Goal: Task Accomplishment & Management: Complete application form

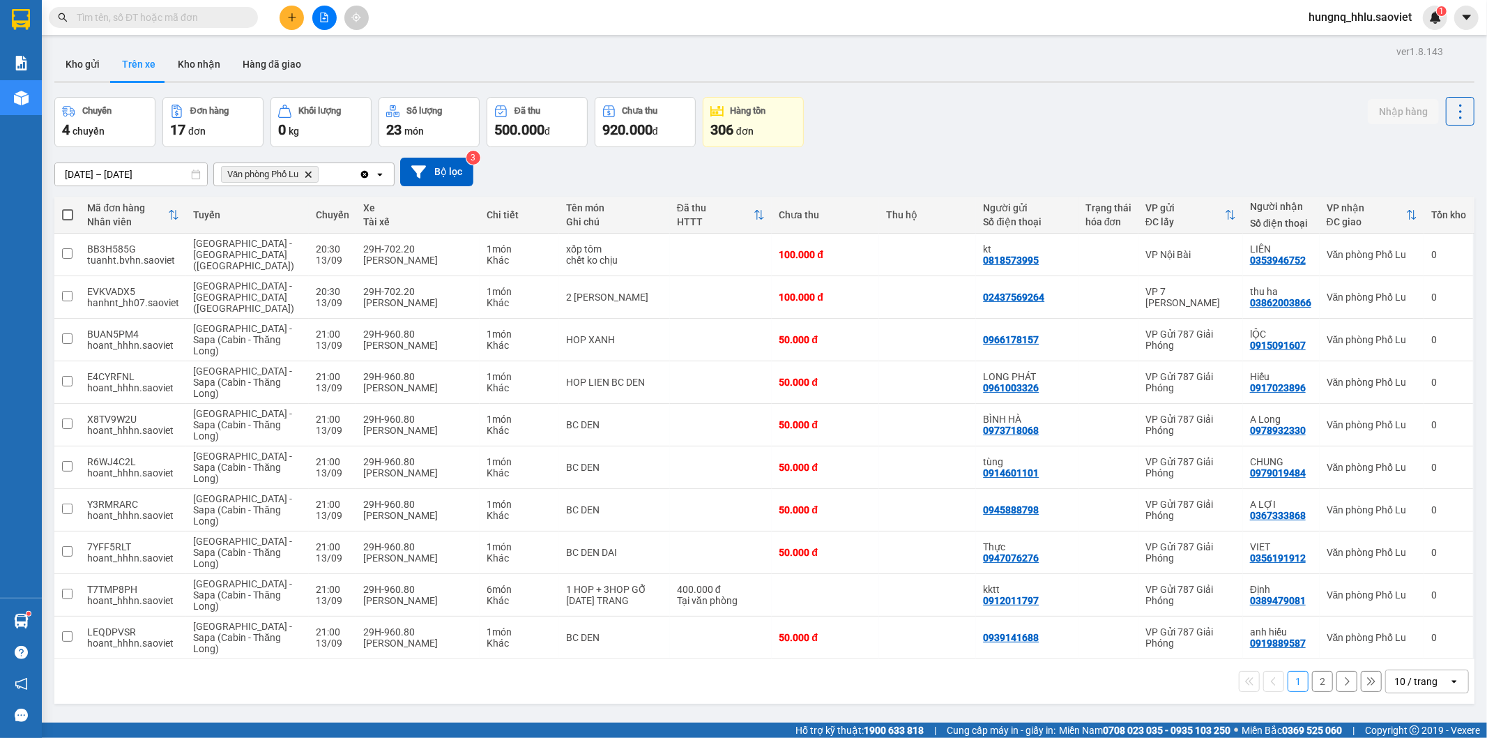
scroll to position [64, 0]
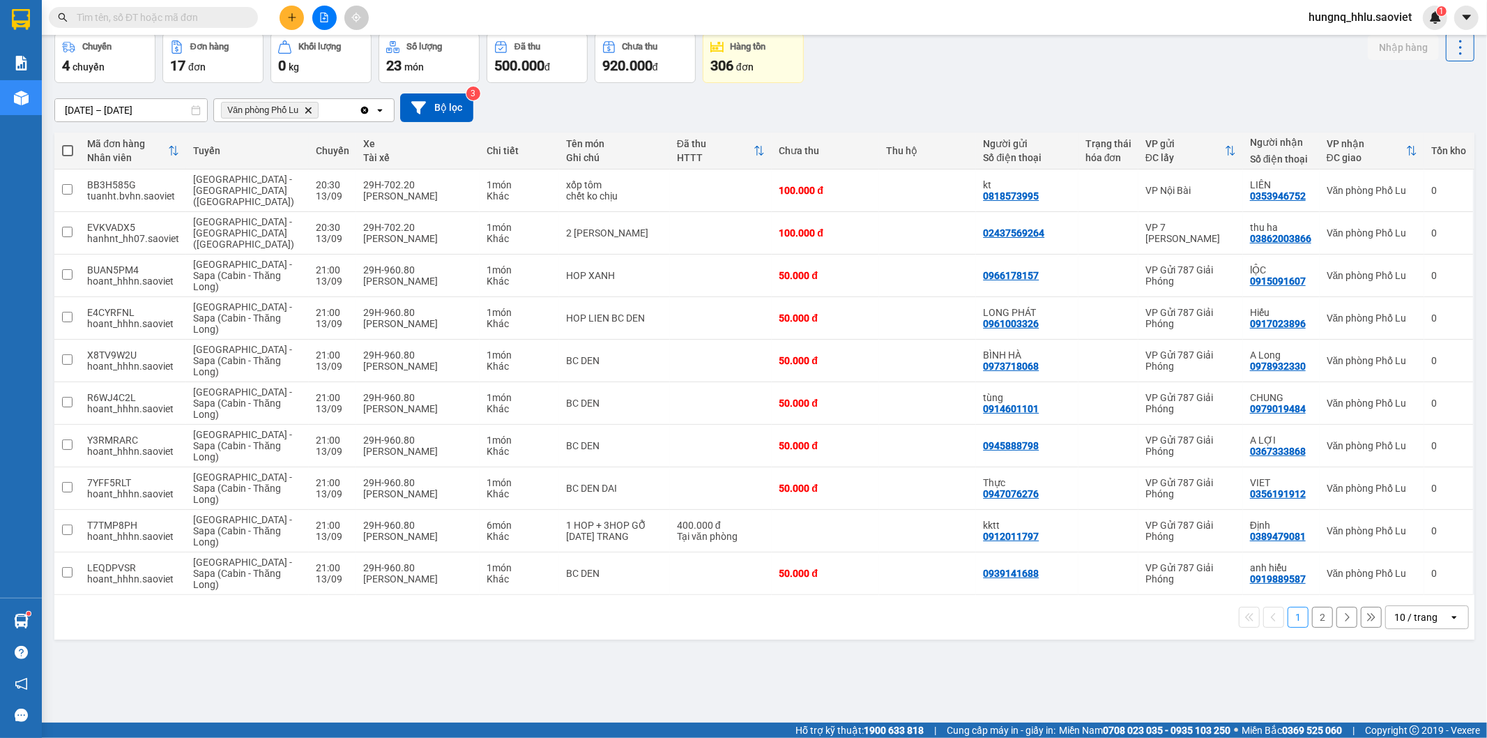
click at [112, 24] on input "text" at bounding box center [159, 17] width 165 height 15
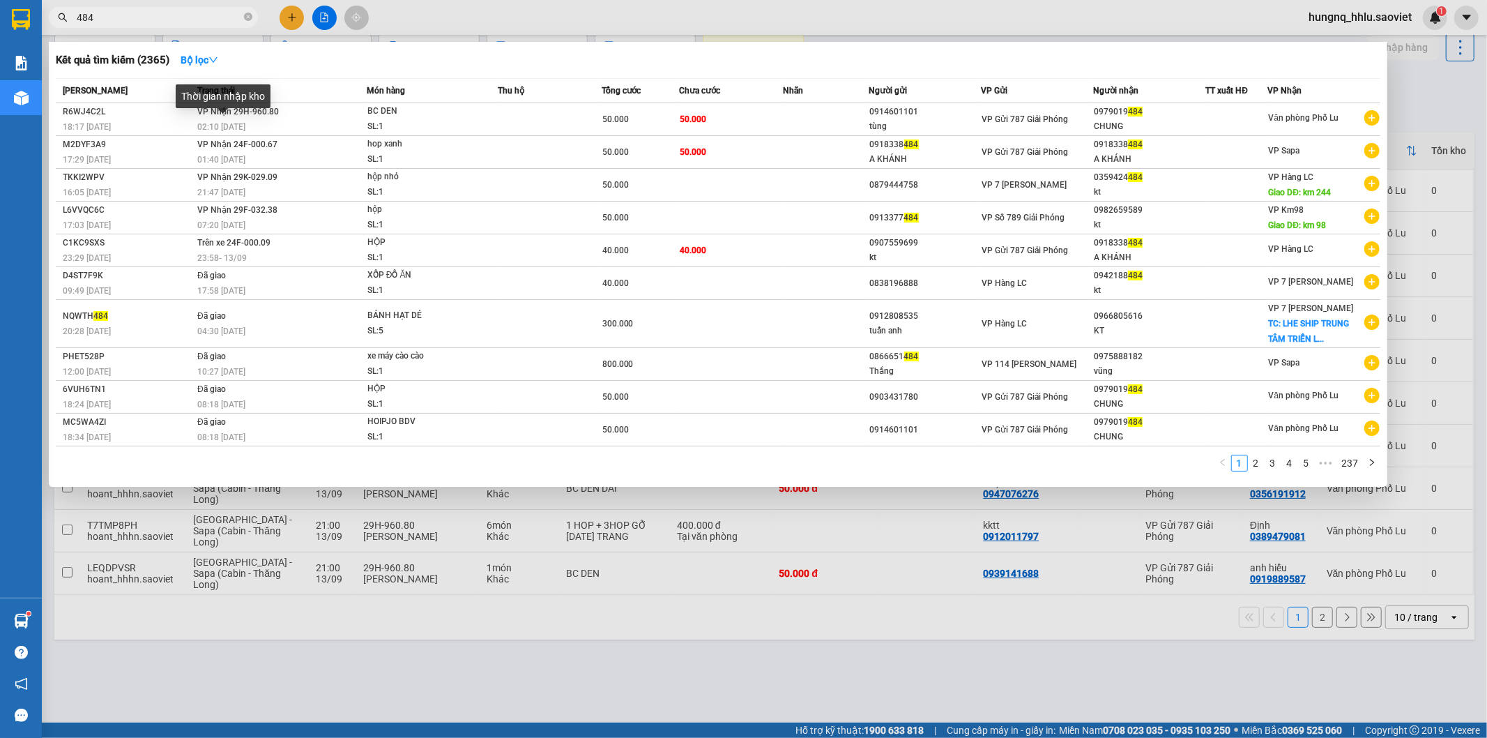
type input "484"
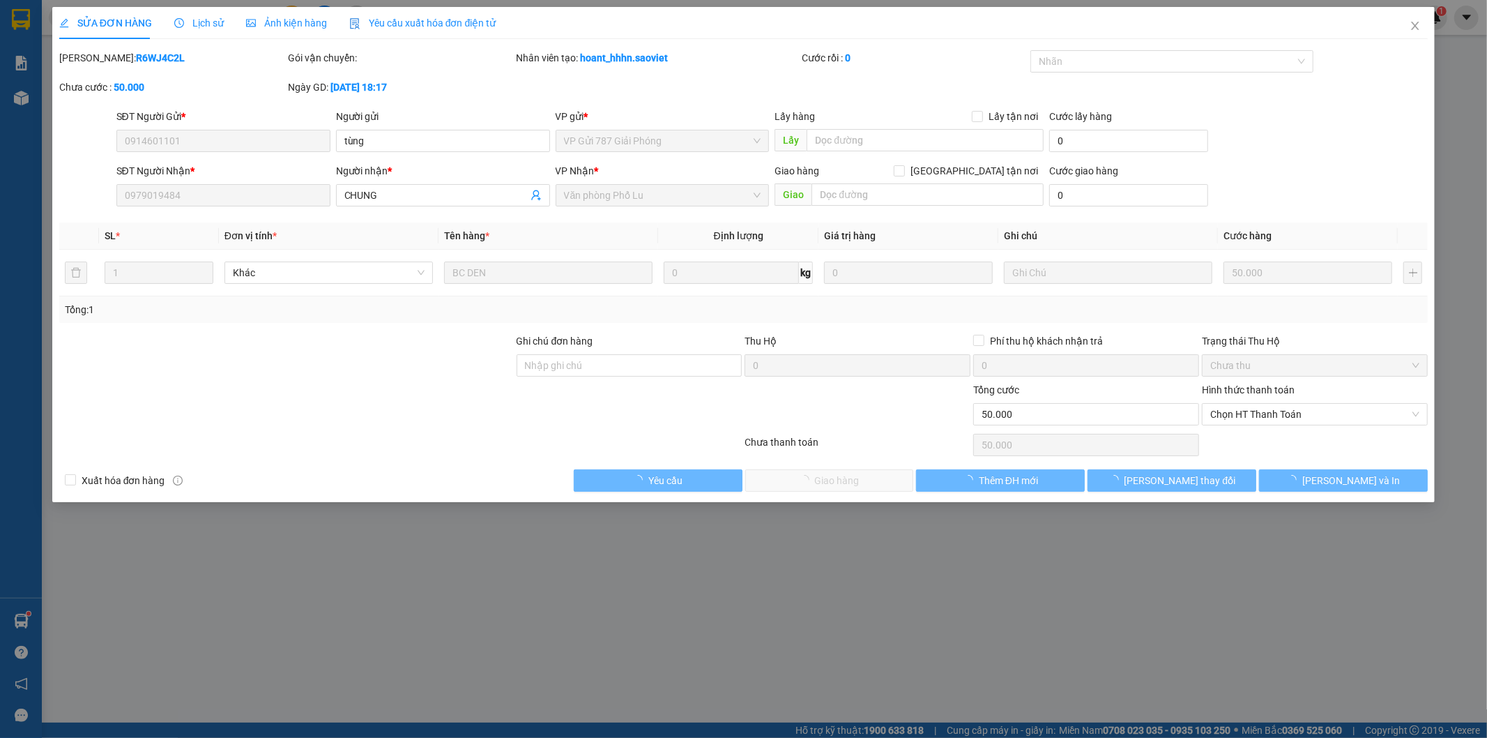
type input "0914601101"
type input "tùng"
type input "0979019484"
type input "CHUNG"
type input "50.000"
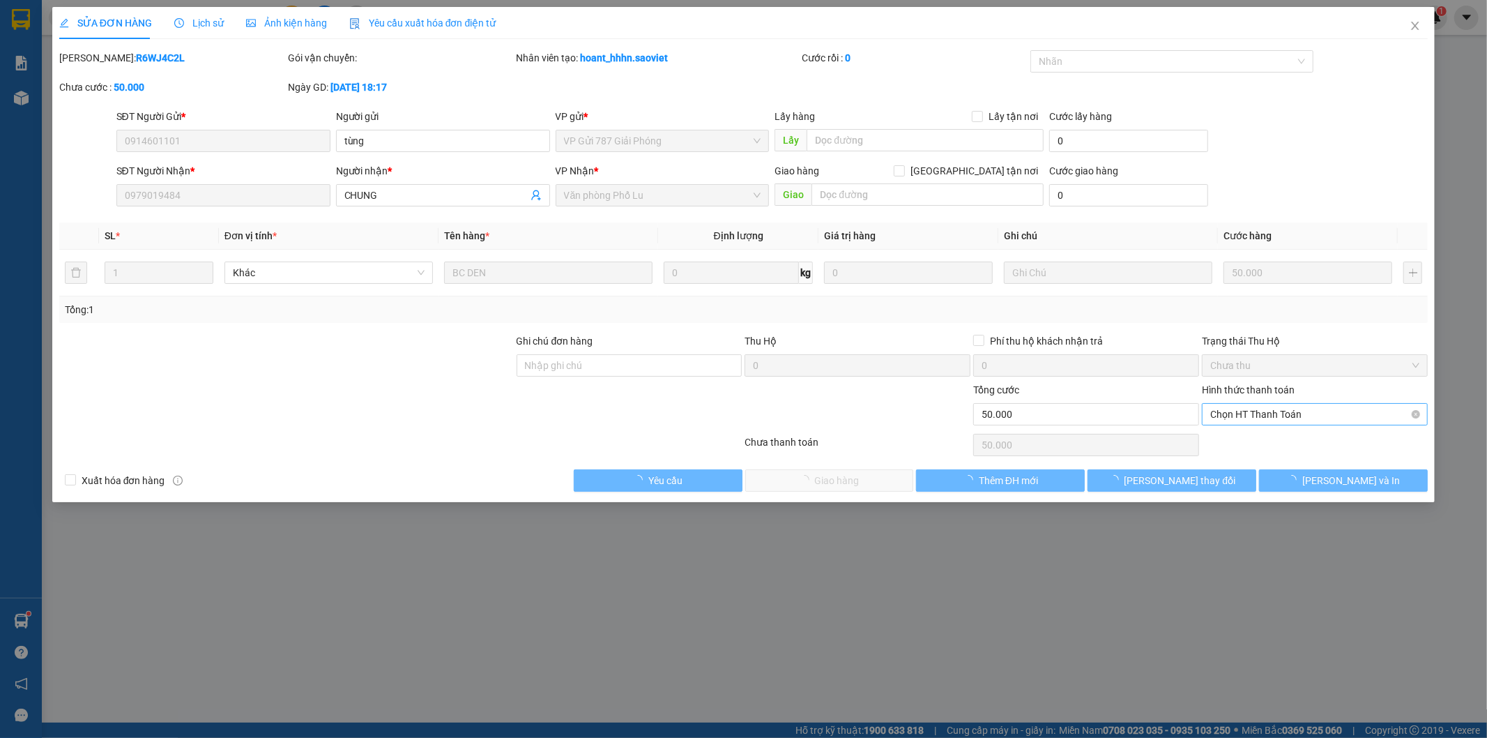
click at [1220, 415] on span "Chọn HT Thanh Toán" at bounding box center [1314, 414] width 209 height 21
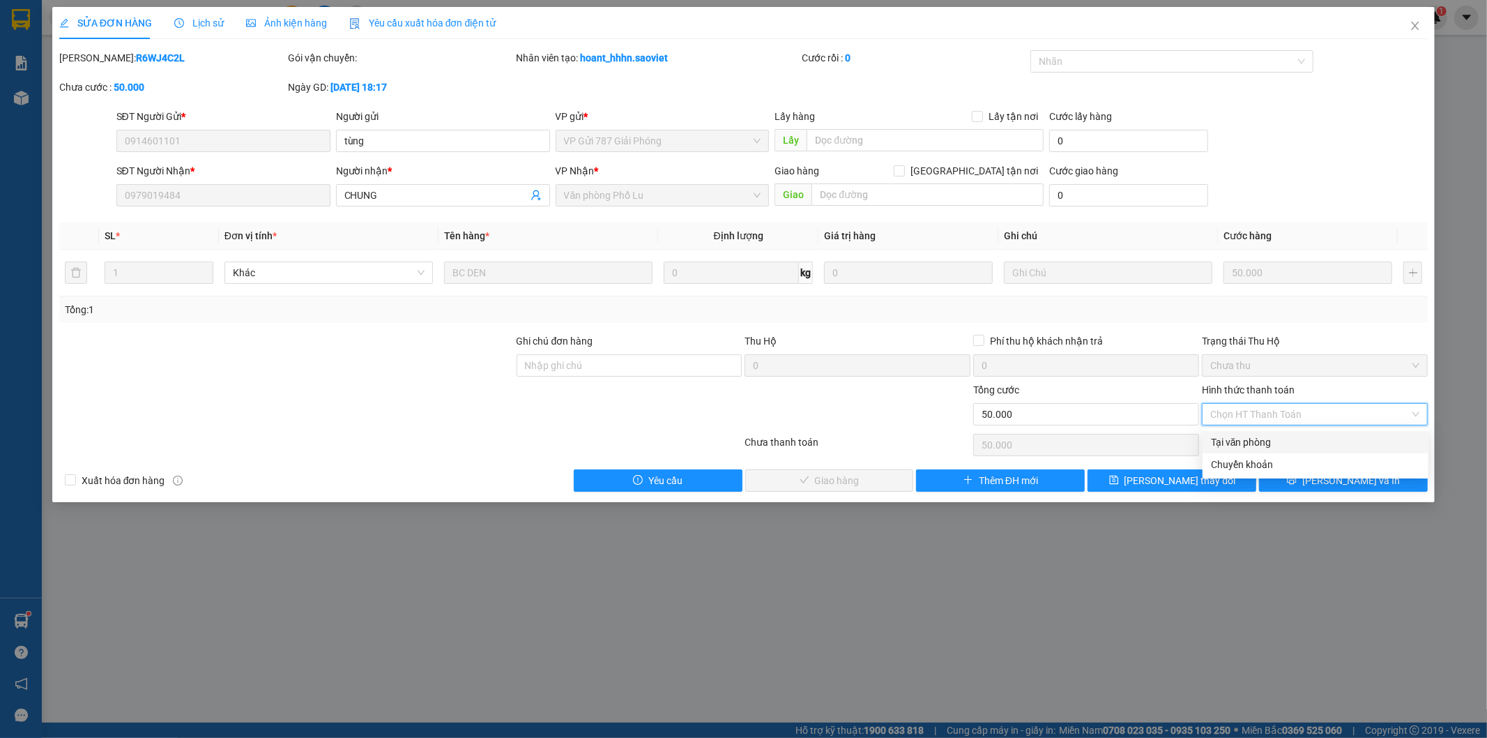
click at [1228, 440] on div "Tại văn phòng" at bounding box center [1315, 441] width 209 height 15
type input "0"
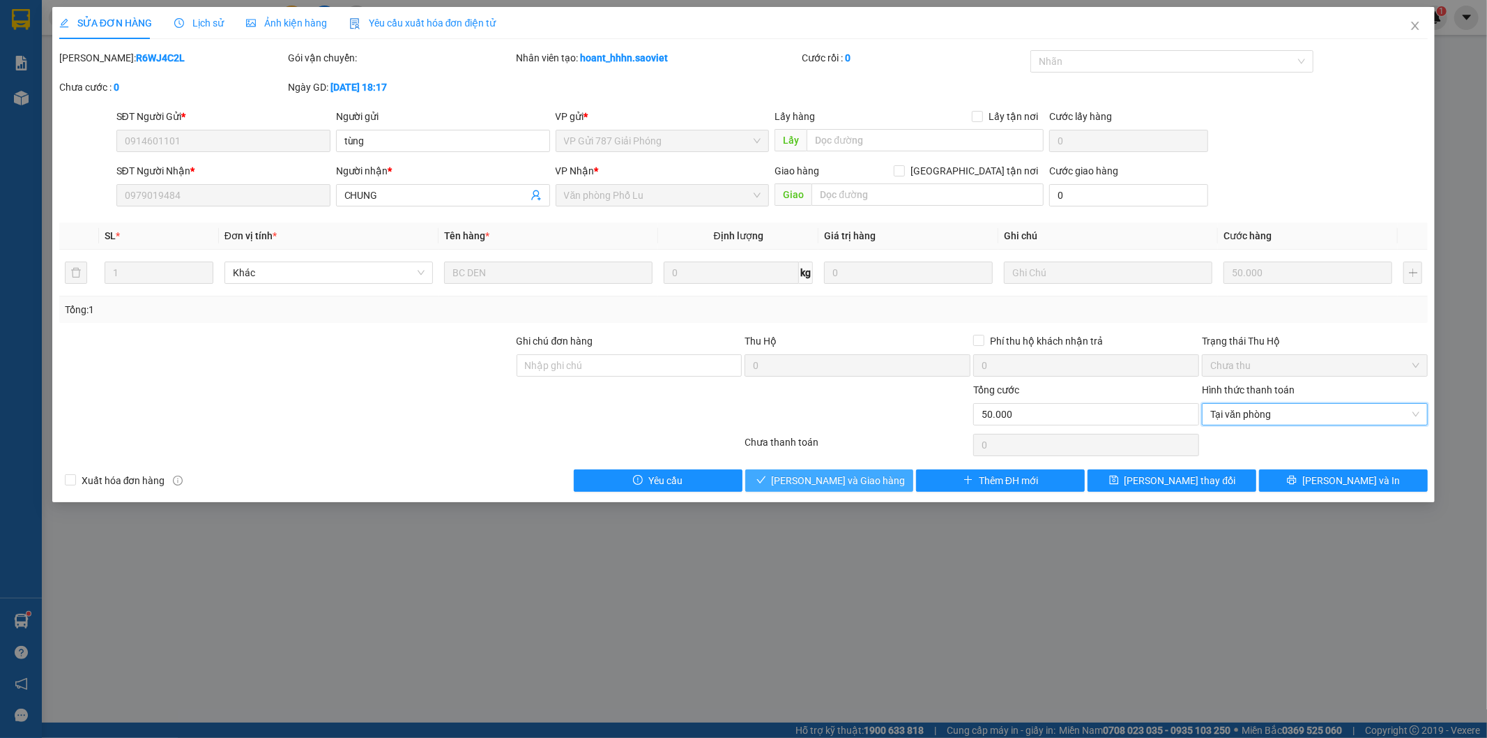
click at [897, 482] on button "[PERSON_NAME] và Giao hàng" at bounding box center [829, 480] width 169 height 22
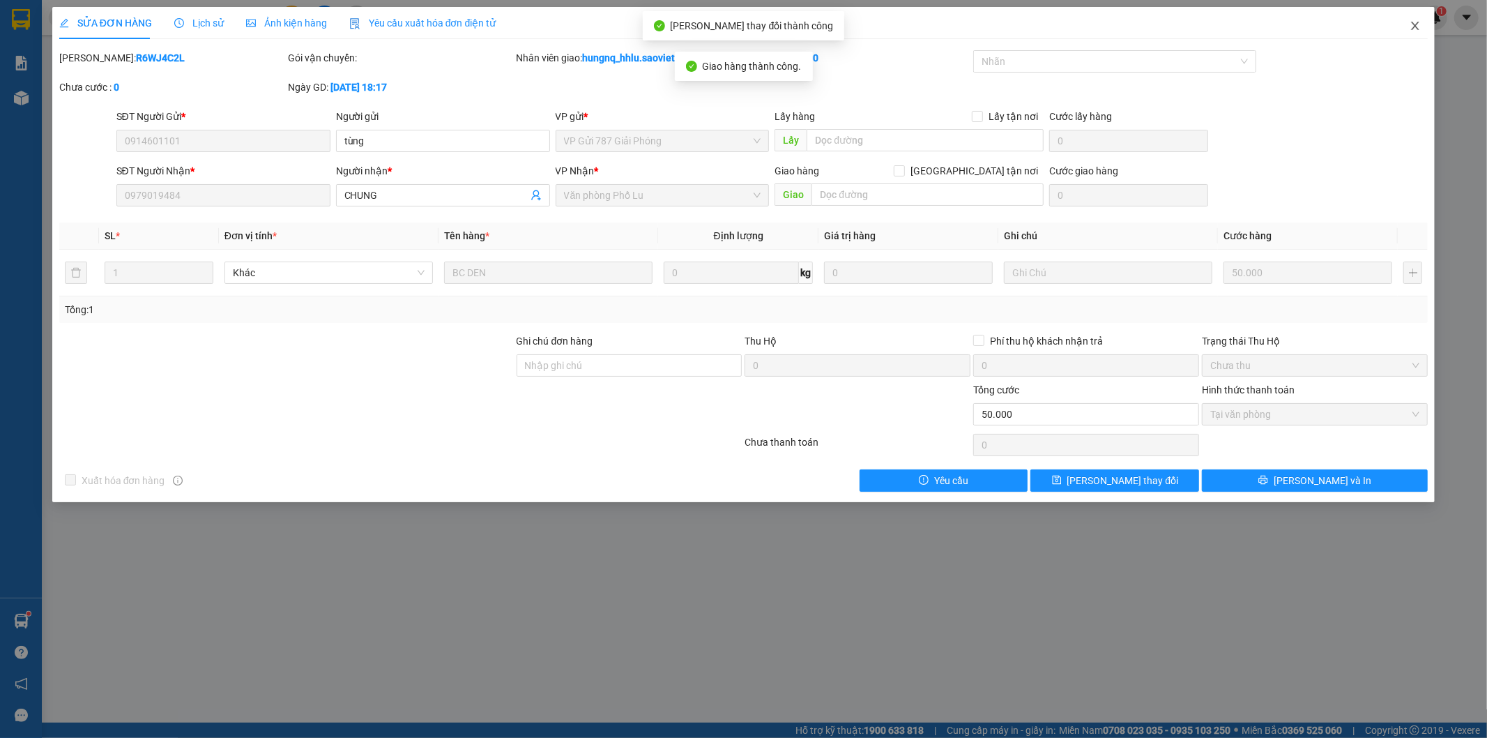
click at [1419, 30] on icon "close" at bounding box center [1415, 25] width 11 height 11
